Goal: Find specific page/section: Find specific page/section

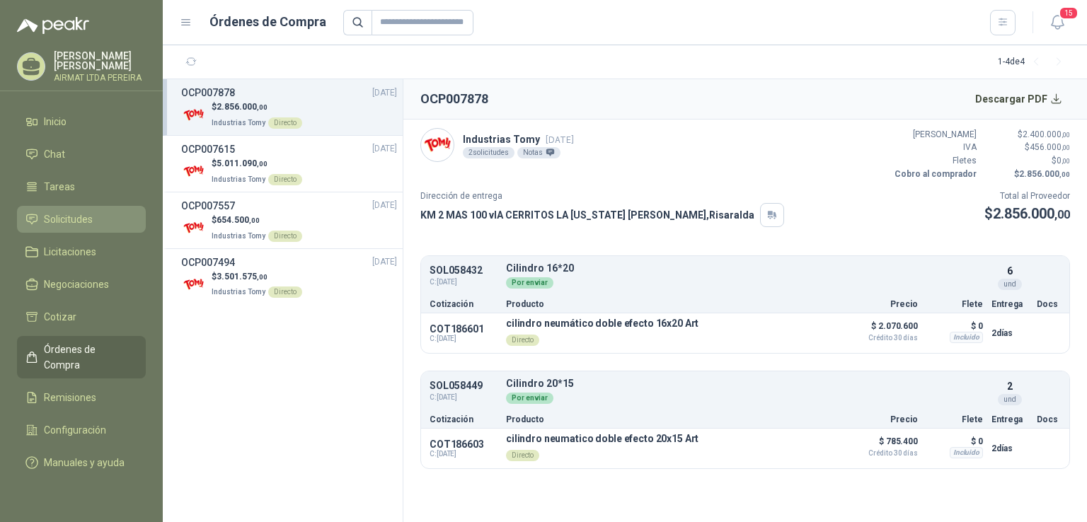
click at [78, 225] on span "Solicitudes" at bounding box center [68, 220] width 49 height 16
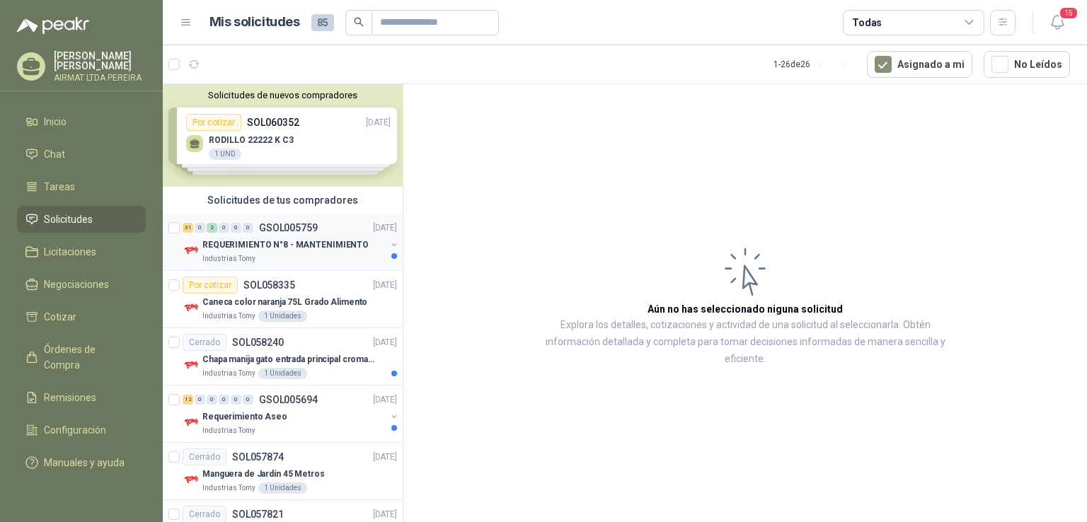
click at [253, 224] on div "31 0 2 0 0 0 GSOL005759" at bounding box center [250, 228] width 135 height 10
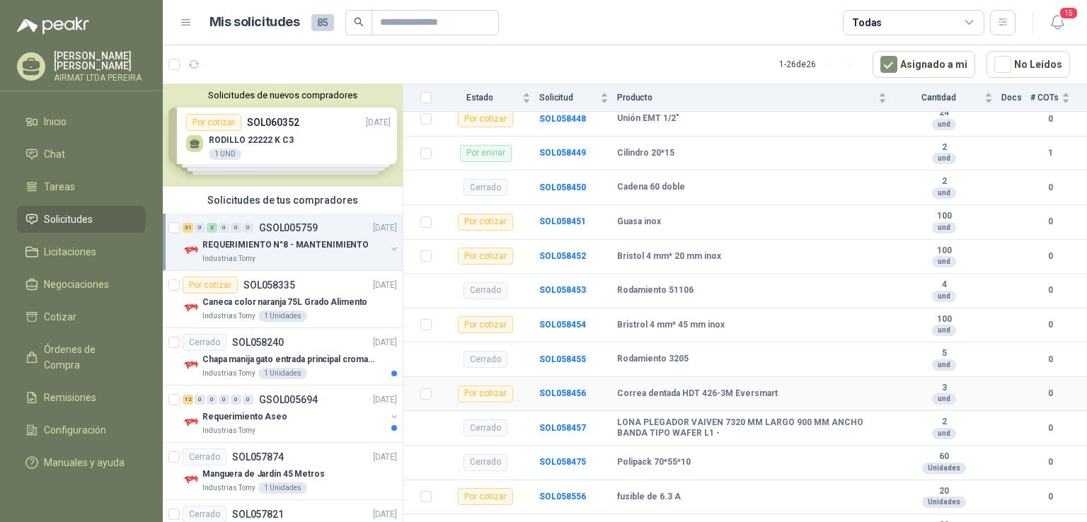
scroll to position [1327, 0]
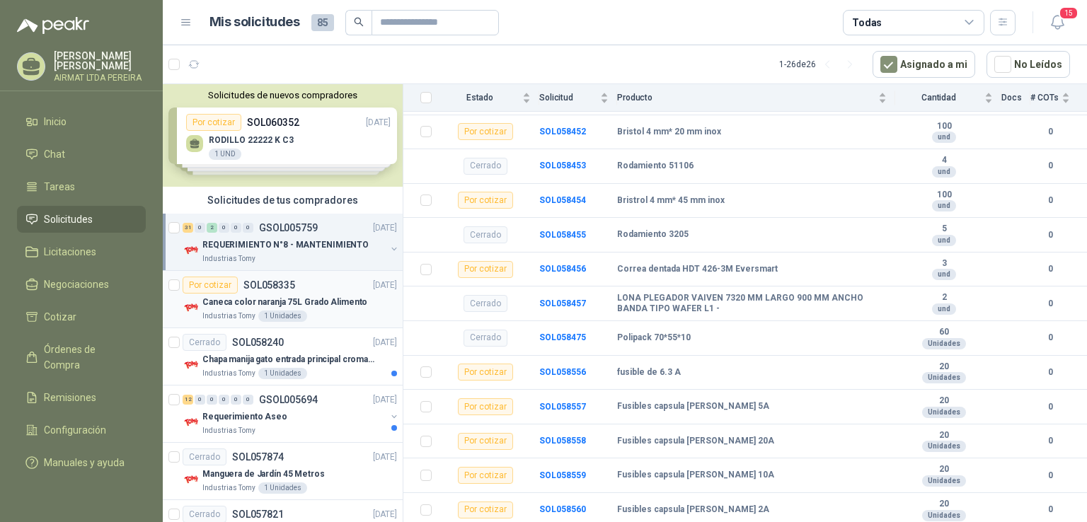
click at [345, 308] on div "Caneca color naranja 75L Grado Alimento" at bounding box center [299, 302] width 195 height 17
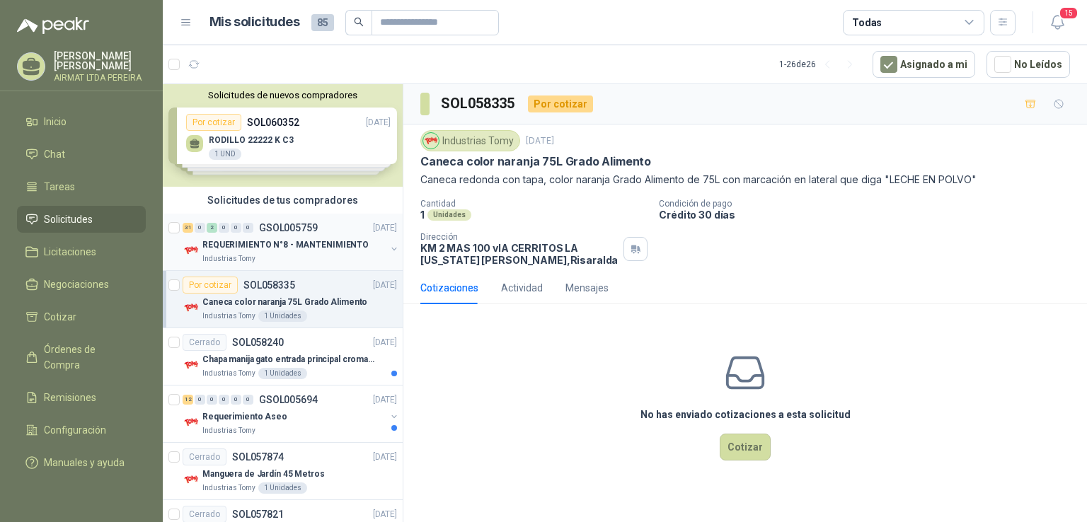
click at [267, 217] on div "31 0 2 0 0 0 GSOL005759 [DATE] REQUERIMIENTO N°8 - MANTENIMIENTO Industrias Tomy" at bounding box center [283, 242] width 240 height 57
click at [292, 208] on div "Solicitudes de tus compradores" at bounding box center [283, 200] width 240 height 27
